Goal: Task Accomplishment & Management: Use online tool/utility

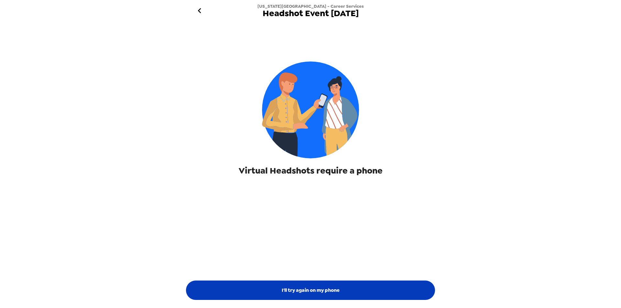
click at [354, 290] on button "I'll try again on my phone" at bounding box center [310, 290] width 249 height 19
